Goal: Transaction & Acquisition: Purchase product/service

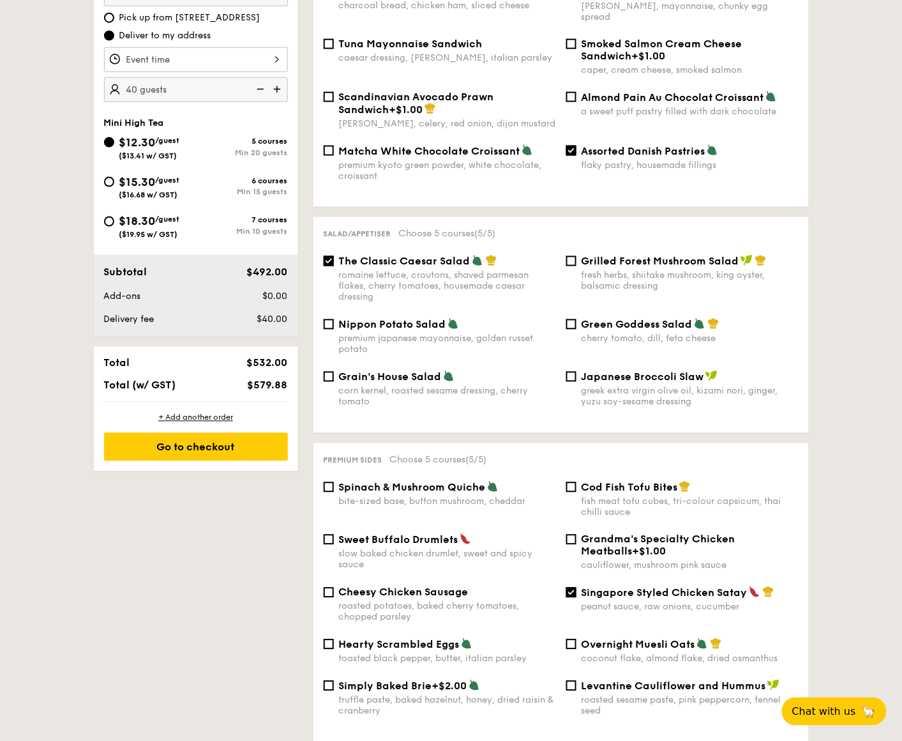
scroll to position [479, 0]
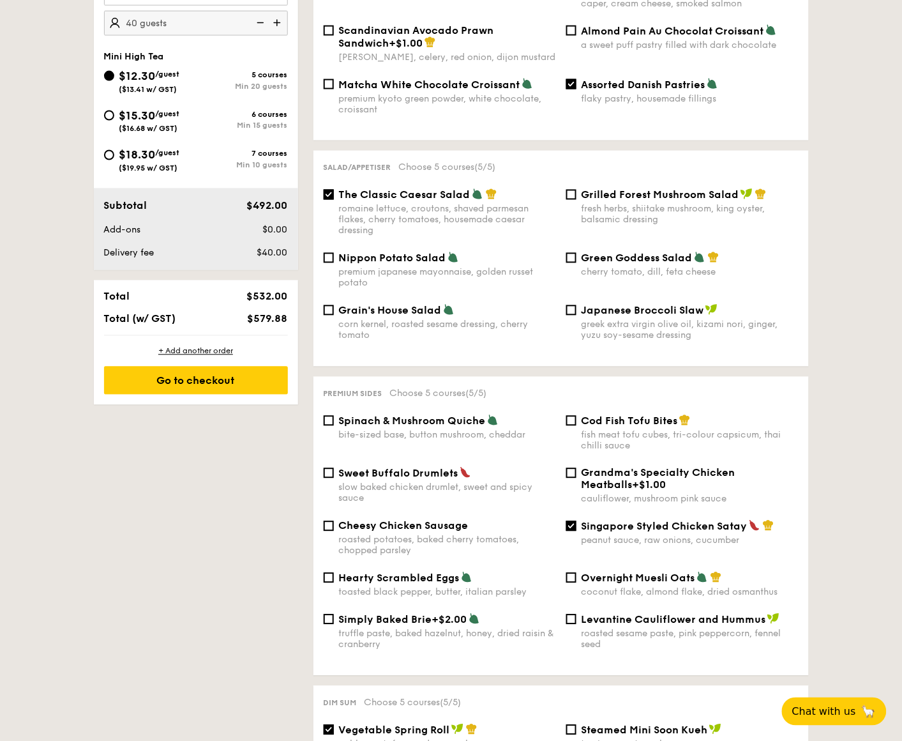
click at [416, 410] on div "Premium sides Choose 5 courses (5/5) Spinach & Mushroom Quiche bite-sized base,…" at bounding box center [562, 526] width 496 height 299
click at [411, 430] on div "bite-sized base, button mushroom, cheddar" at bounding box center [447, 435] width 217 height 11
click at [334, 426] on input "Spinach & Mushroom Quiche bite-sized base, button mushroom, cheddar" at bounding box center [329, 421] width 10 height 10
checkbox input "true"
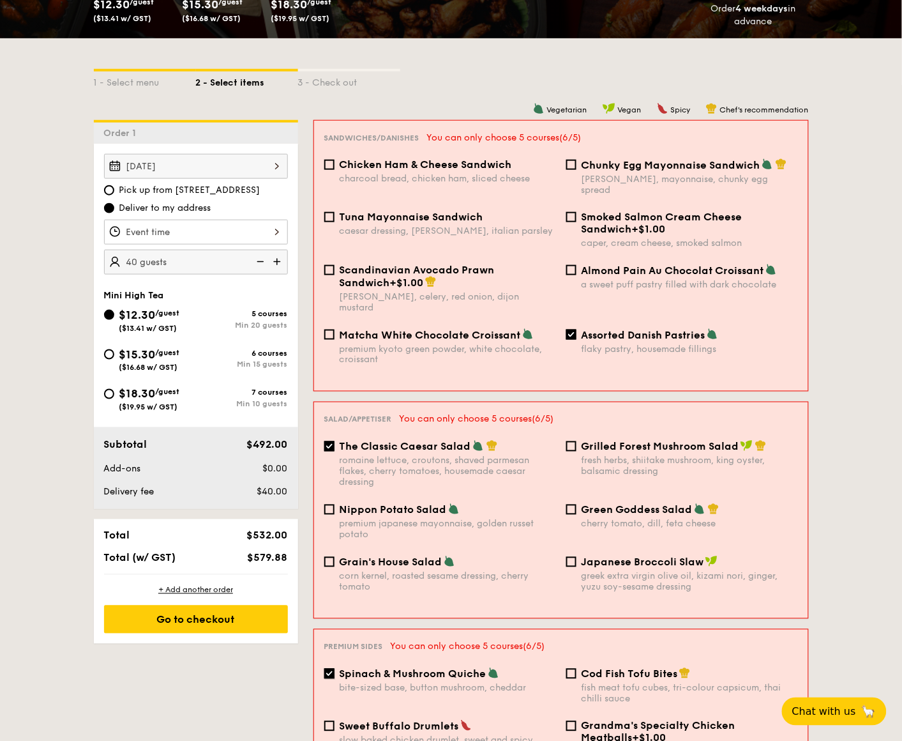
scroll to position [239, 0]
click at [409, 441] on span "The Classic Caesar Salad" at bounding box center [406, 447] width 132 height 12
click at [335, 442] on input "The Classic Caesar Salad romaine lettuce, croutons, shaved parmesan flakes, che…" at bounding box center [329, 447] width 10 height 10
checkbox input "false"
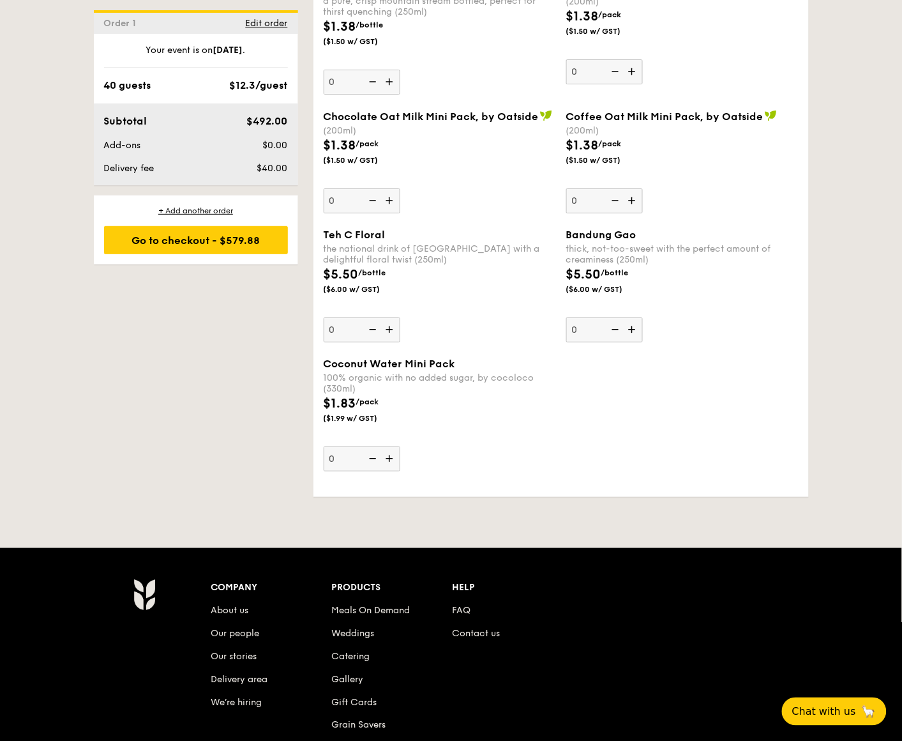
scroll to position [2466, 0]
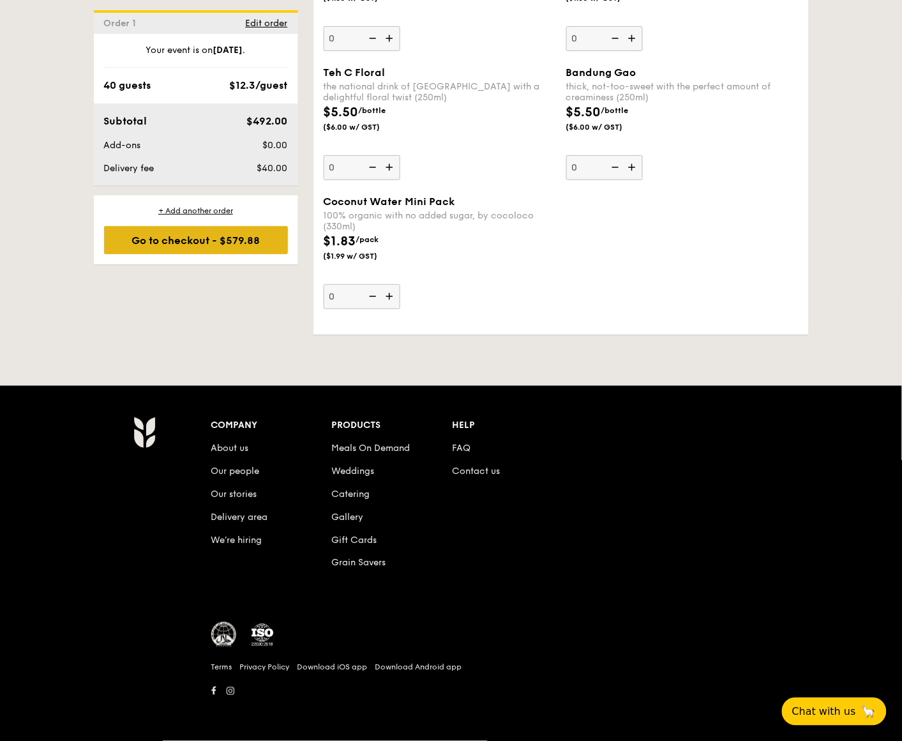
click at [213, 247] on div "Go to checkout - $579.88" at bounding box center [196, 240] width 184 height 28
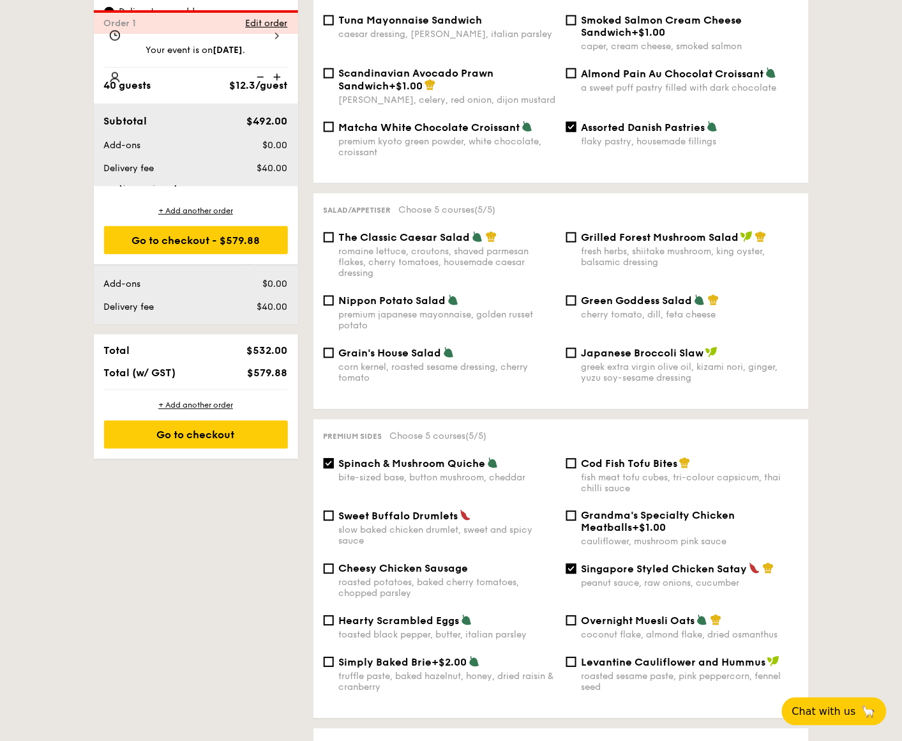
scroll to position [340, 0]
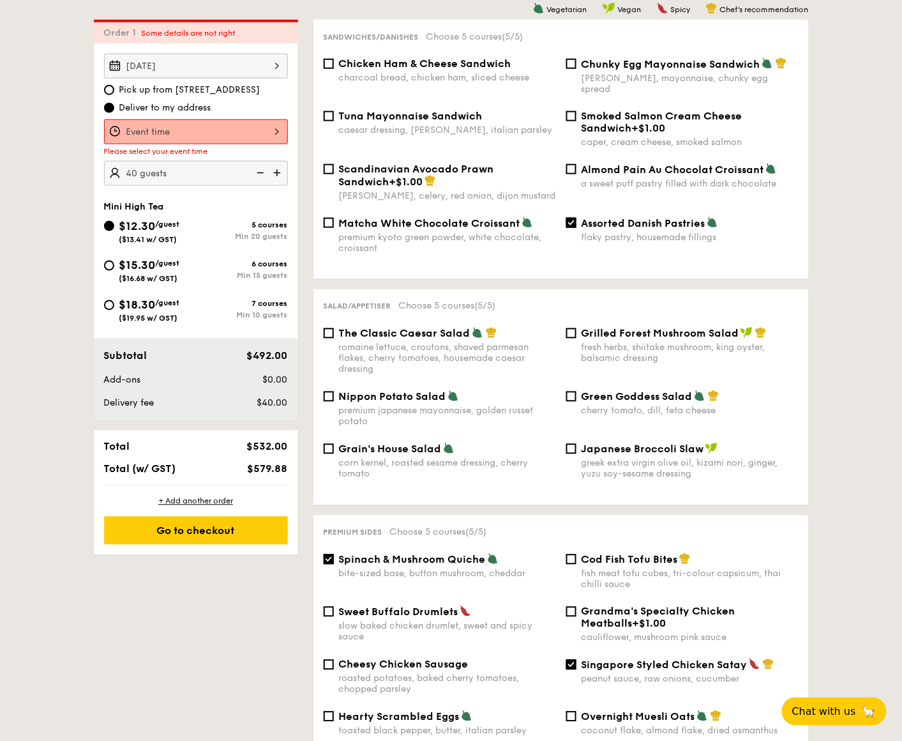
click at [203, 128] on div "12 1 2 3 4 5 6 7 8 9 10 11 00 15 30 45 am pm Cancel OK" at bounding box center [196, 131] width 184 height 25
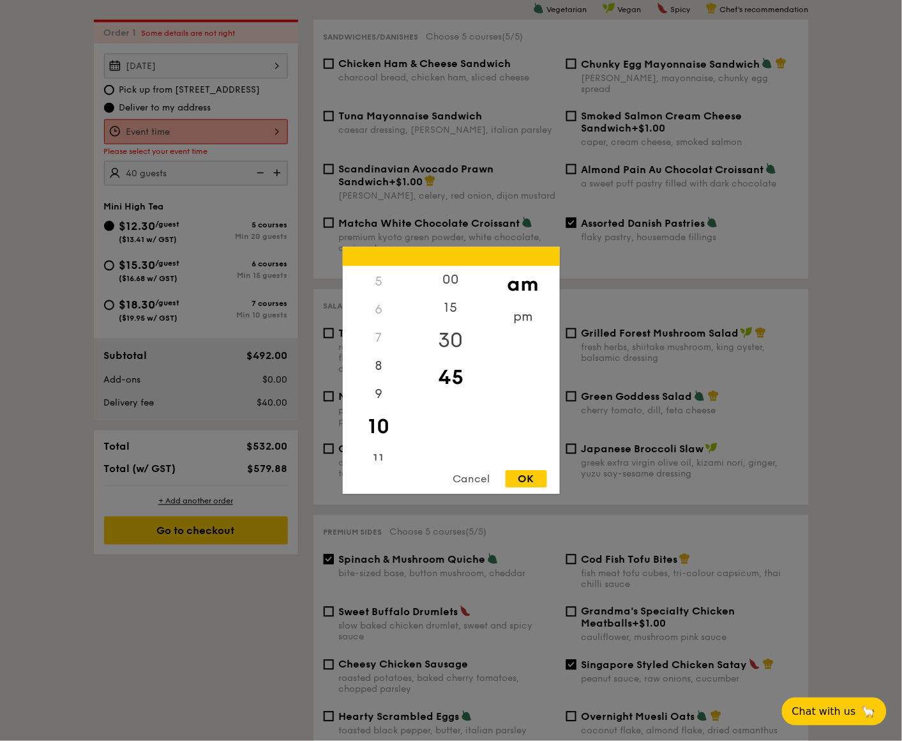
click at [452, 340] on div "30" at bounding box center [451, 340] width 72 height 37
click at [536, 453] on div "OK" at bounding box center [527, 479] width 42 height 17
type input "10:30AM"
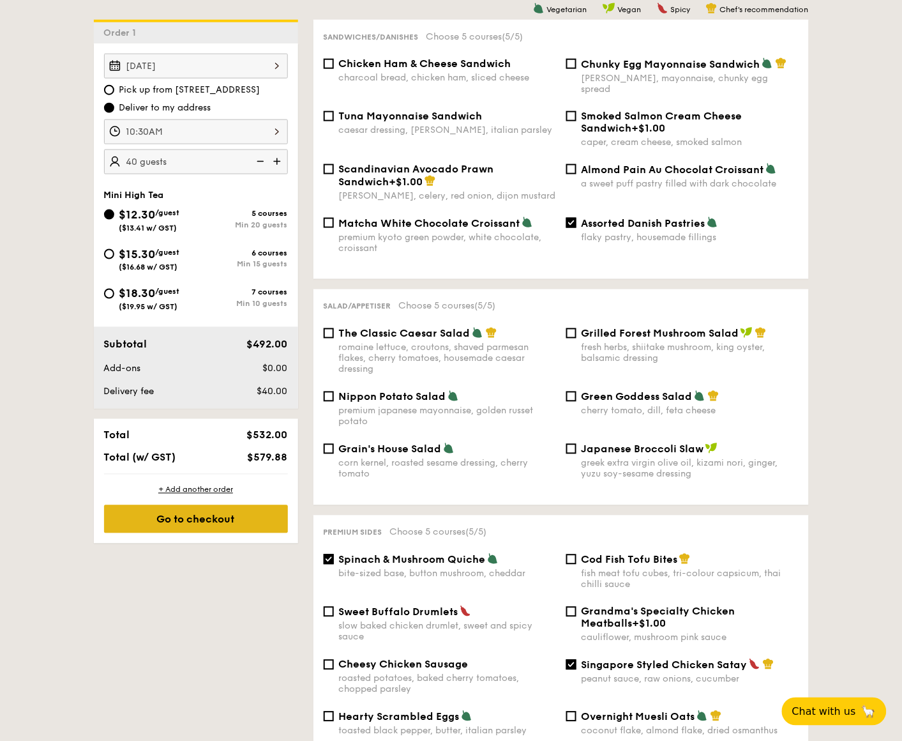
click at [213, 453] on div "Go to checkout" at bounding box center [196, 519] width 184 height 28
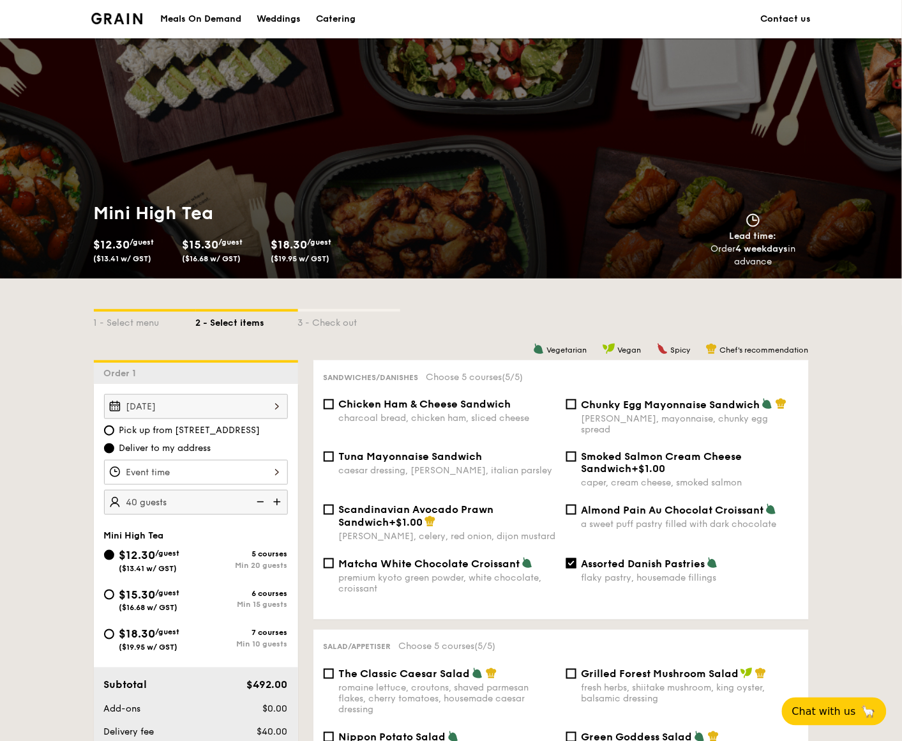
click at [187, 453] on div at bounding box center [196, 472] width 184 height 25
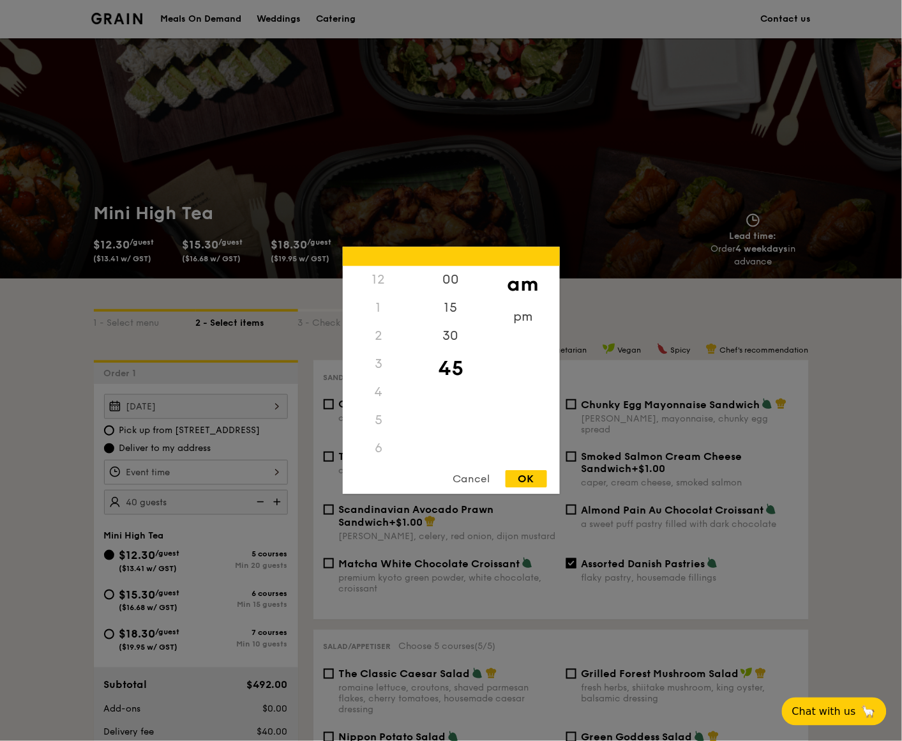
scroll to position [139, 0]
click at [451, 345] on div "30" at bounding box center [451, 340] width 72 height 37
click at [530, 453] on div "OK" at bounding box center [527, 479] width 42 height 17
type input "10:30AM"
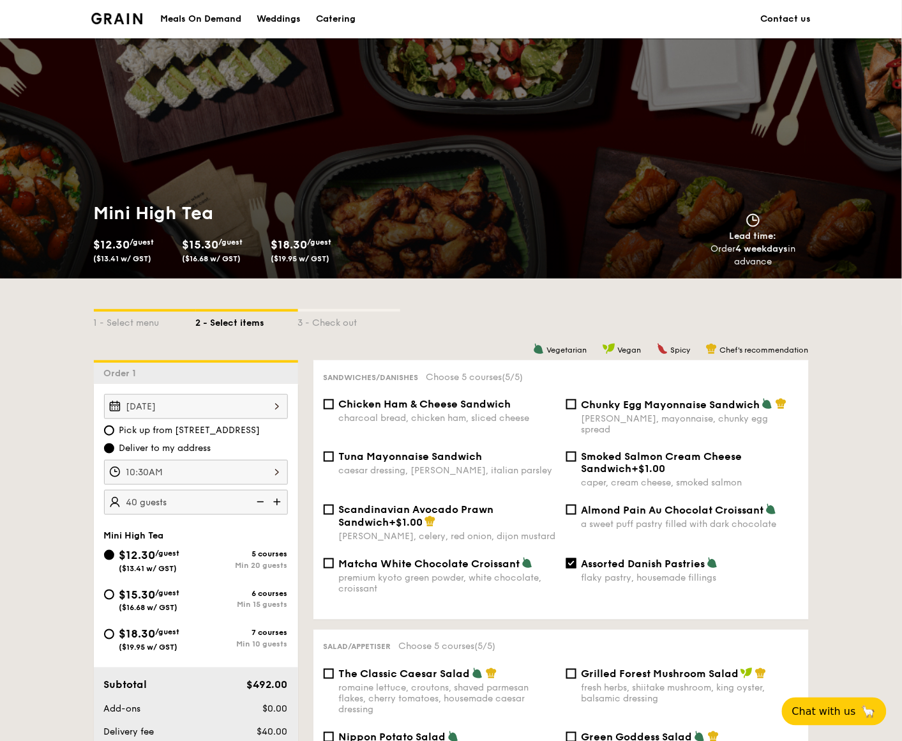
scroll to position [212, 0]
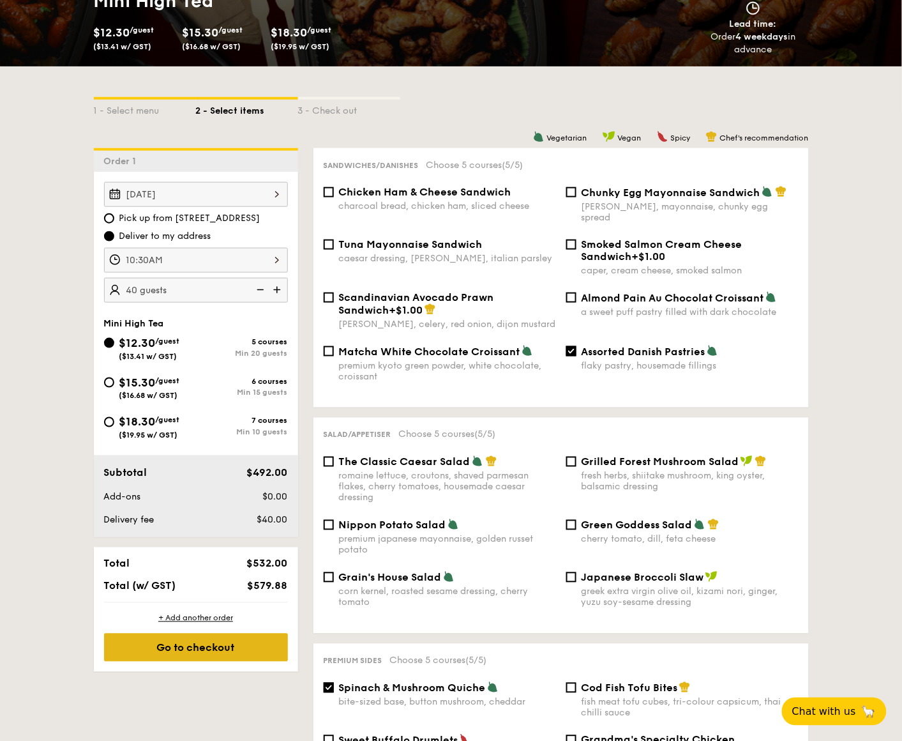
click at [222, 453] on div "Go to checkout" at bounding box center [196, 647] width 184 height 28
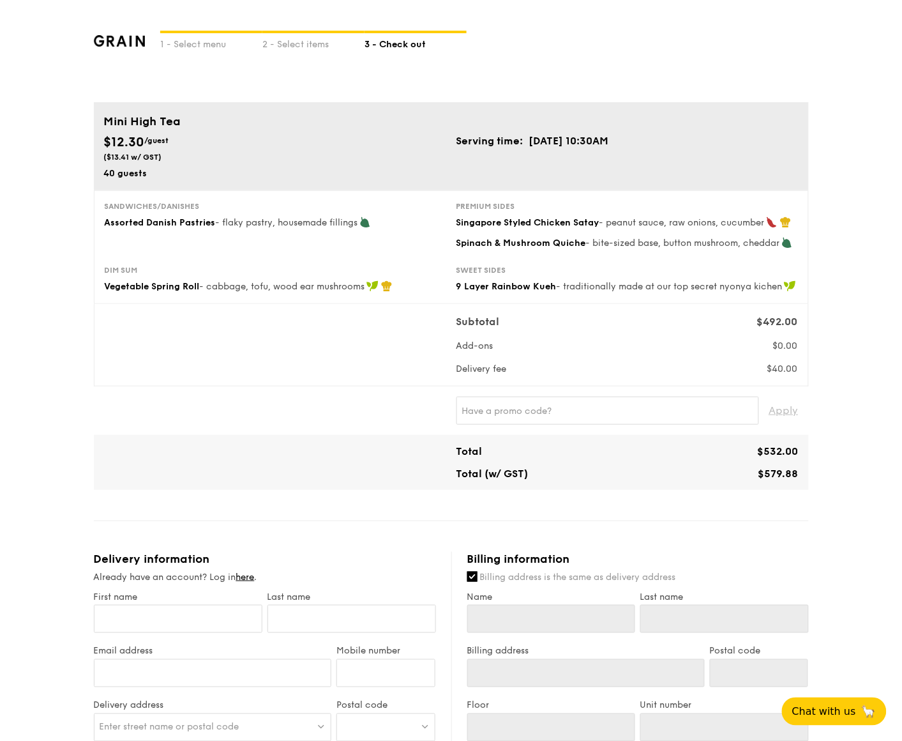
click at [30, 418] on div "1 - Select menu 2 - Select items 3 - Check out Mini High Tea $12.30 /guest ($13…" at bounding box center [451, 614] width 902 height 1229
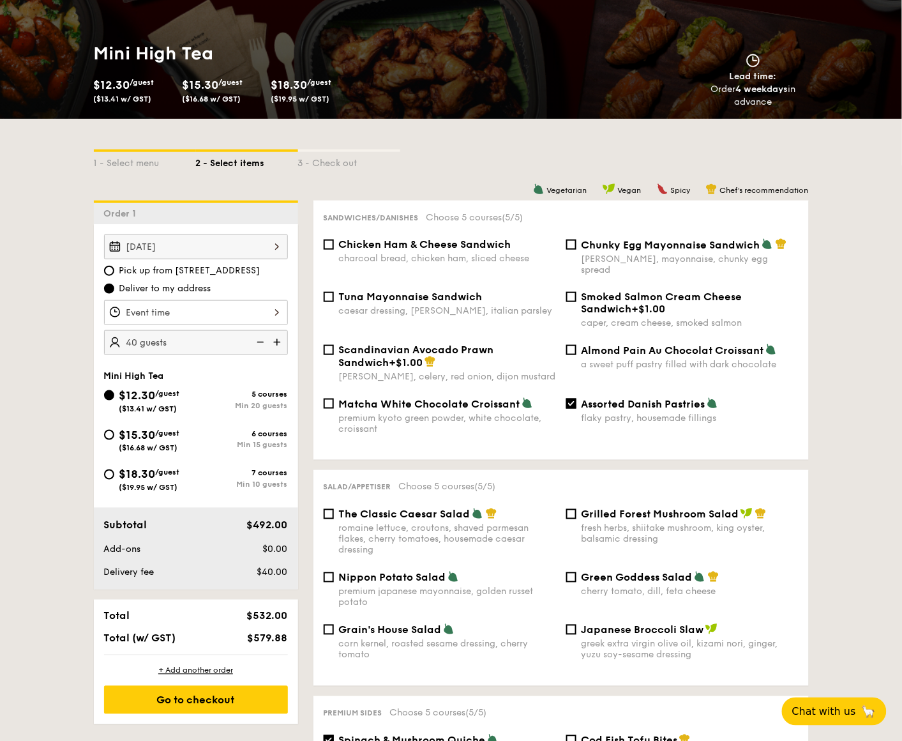
scroll to position [239, 0]
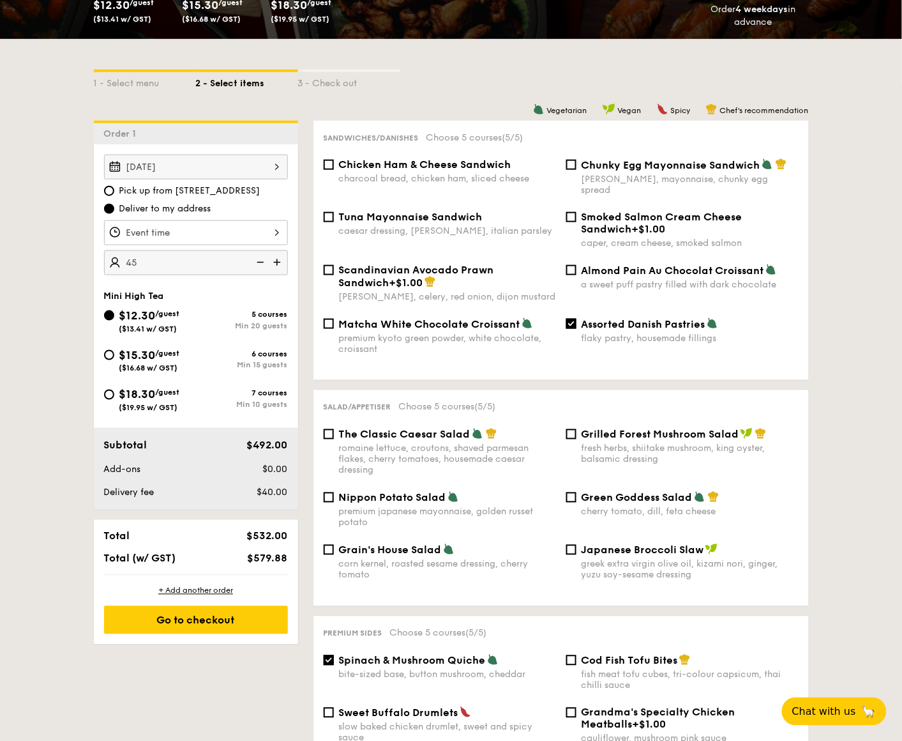
type input "45 guests"
click at [165, 224] on div at bounding box center [196, 232] width 184 height 25
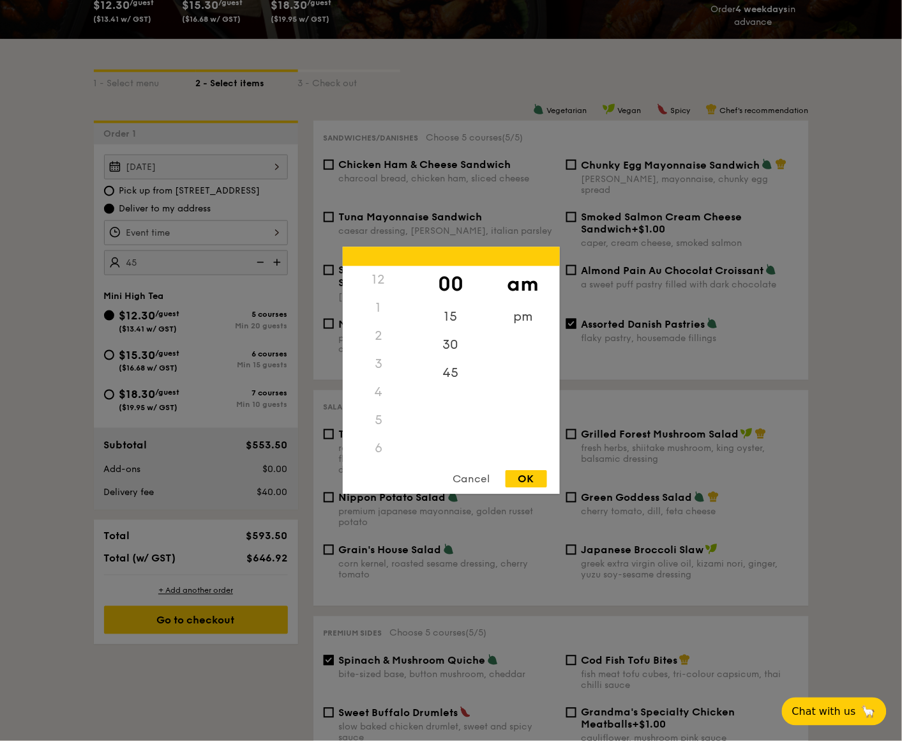
scroll to position [150, 0]
click at [397, 419] on div "10" at bounding box center [379, 415] width 72 height 37
click at [448, 340] on div "30" at bounding box center [451, 349] width 72 height 37
click at [516, 453] on div "OK" at bounding box center [527, 479] width 42 height 17
type input "10:30AM"
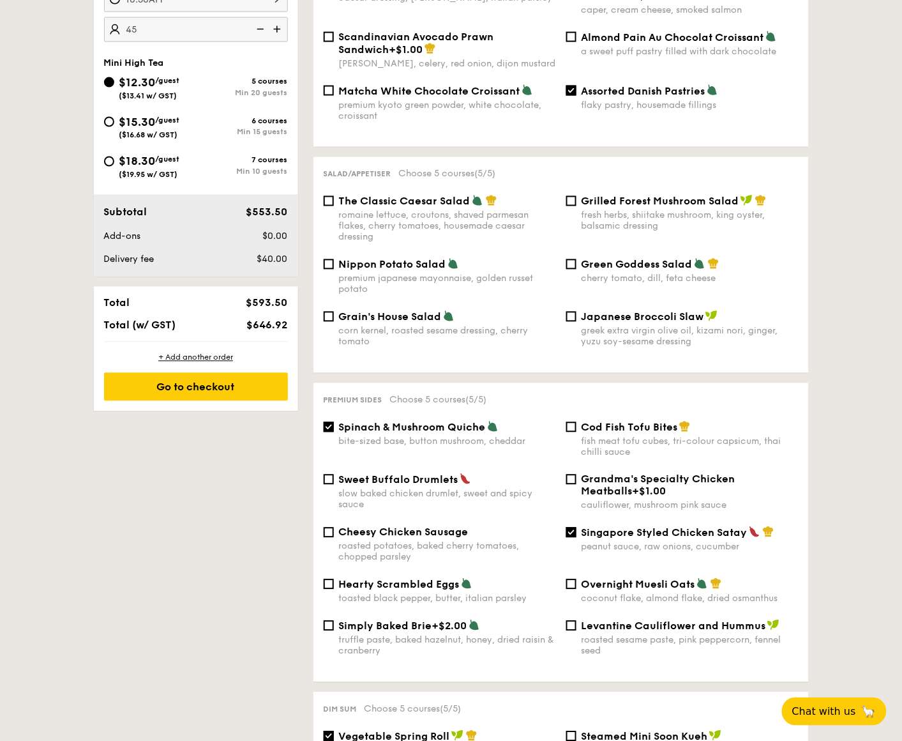
scroll to position [479, 0]
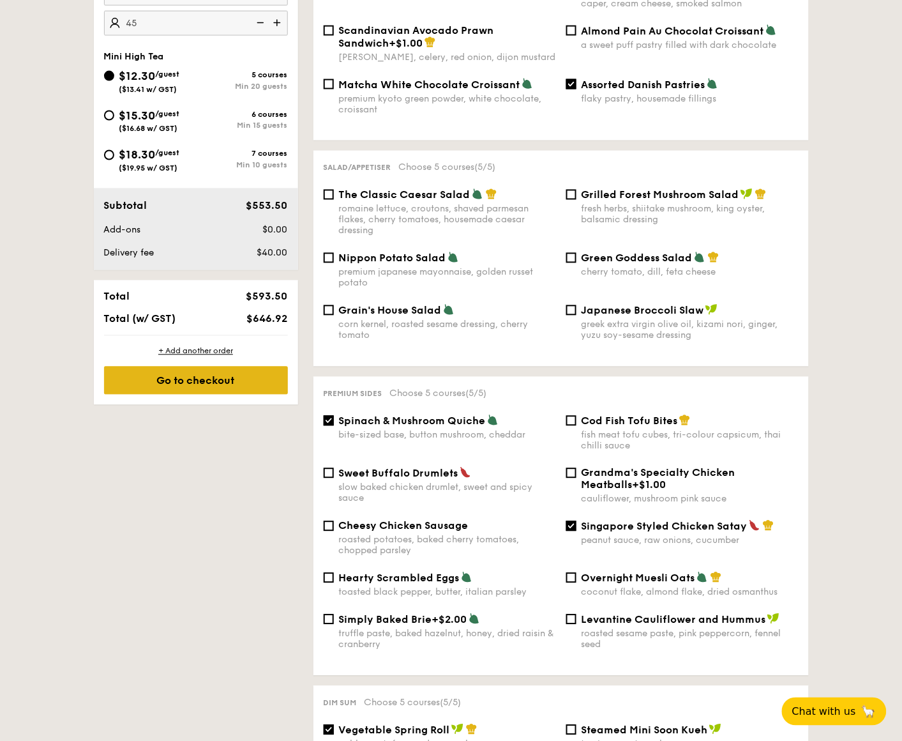
click at [232, 379] on div "Go to checkout" at bounding box center [196, 381] width 184 height 28
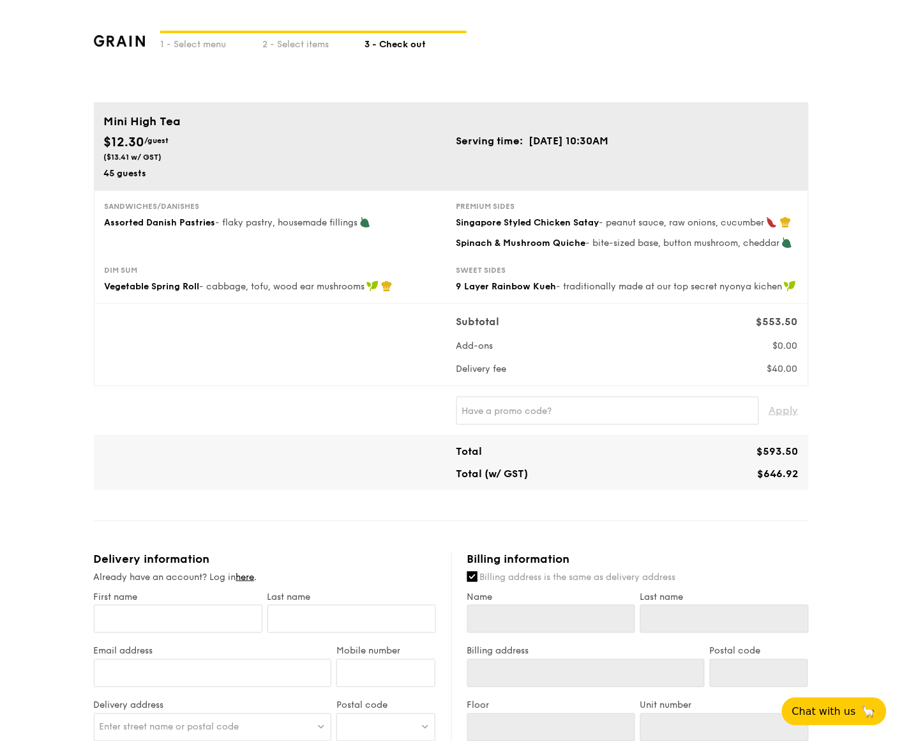
click at [65, 388] on div "1 - Select menu 2 - Select items 3 - Check out Mini High Tea $12.30 /guest ($13…" at bounding box center [451, 614] width 902 height 1229
drag, startPoint x: 732, startPoint y: 575, endPoint x: 923, endPoint y: -95, distance: 695.9
click at [902, 0] on html "1 - Select menu 2 - Select items 3 - Check out Mini High Tea $12.30 /guest ($13…" at bounding box center [451, 640] width 902 height 1280
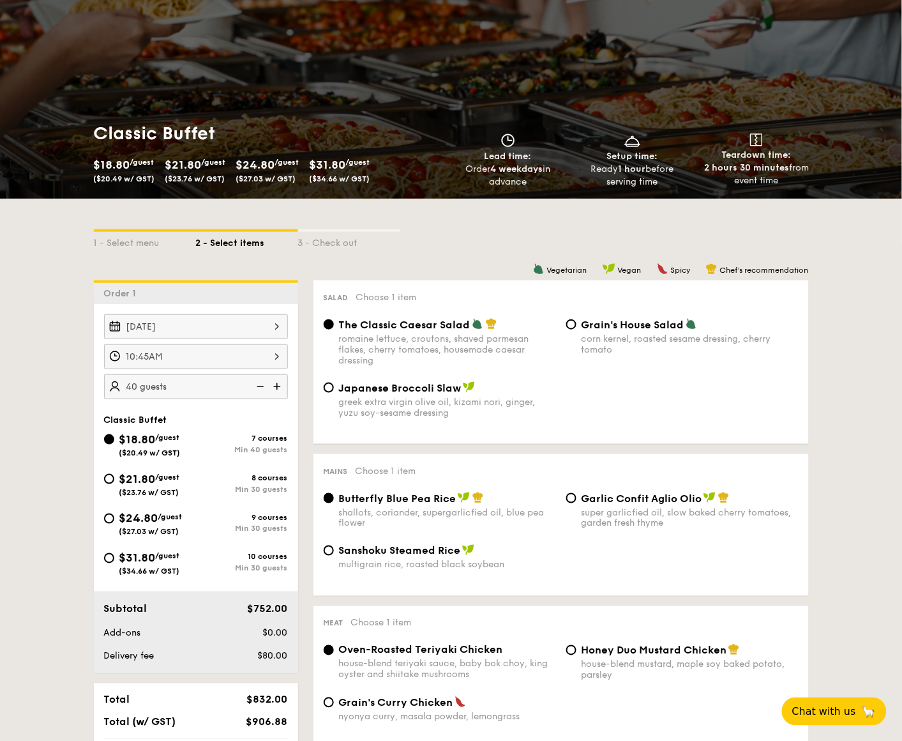
scroll to position [82, 0]
